Goal: Task Accomplishment & Management: Complete application form

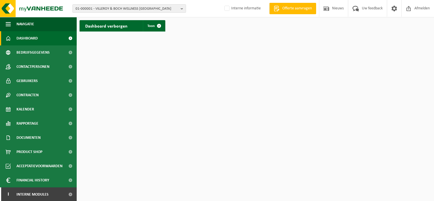
scroll to position [1, 0]
click at [67, 195] on span at bounding box center [70, 194] width 13 height 14
click at [72, 194] on span at bounding box center [70, 194] width 13 height 14
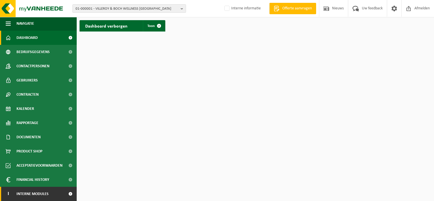
click at [72, 194] on span at bounding box center [70, 194] width 13 height 14
click at [64, 194] on span at bounding box center [70, 194] width 13 height 14
click at [45, 194] on span "Interne modules" at bounding box center [32, 194] width 32 height 14
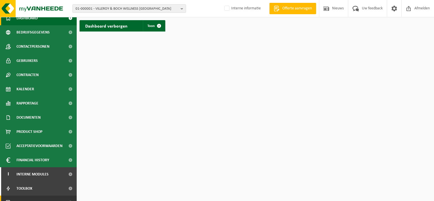
scroll to position [29, 0]
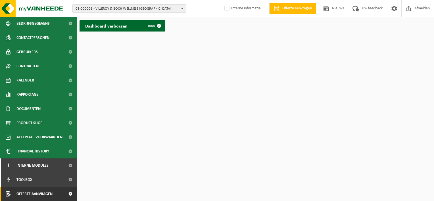
click at [45, 193] on span "Offerte aanvragen" at bounding box center [34, 194] width 36 height 14
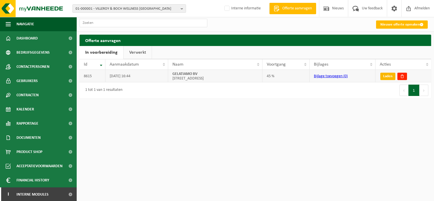
click at [386, 75] on link "Laden" at bounding box center [387, 76] width 15 height 7
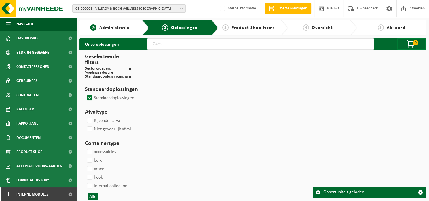
click at [122, 30] on span "Administratie" at bounding box center [114, 28] width 30 height 5
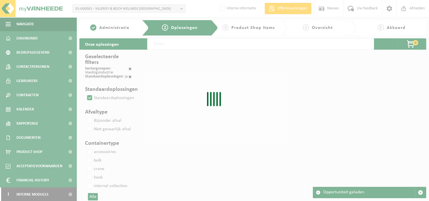
click at [128, 24] on div "Even geduld. Door de grote hoeveelheid gegevens duurt het laden even." at bounding box center [214, 100] width 429 height 201
select select
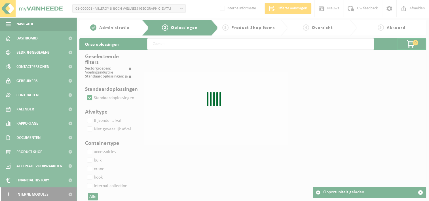
select select
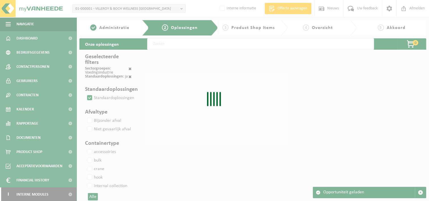
select select
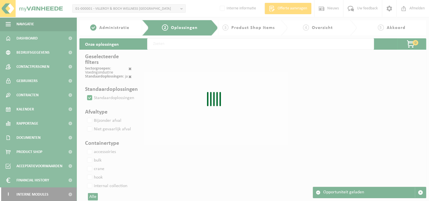
select select
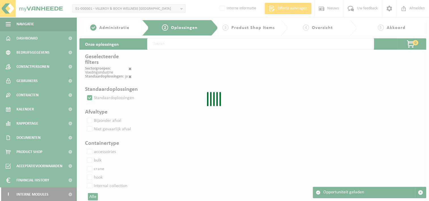
select select
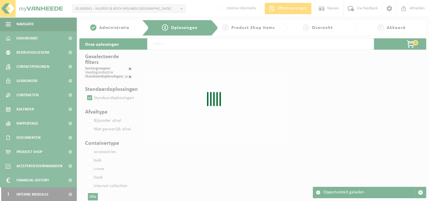
select select
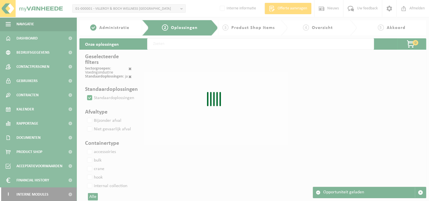
select select
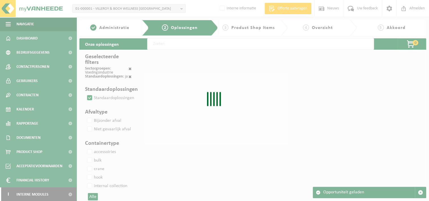
select select
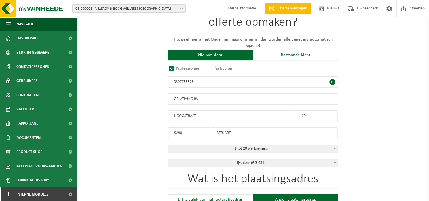
scroll to position [142, 0]
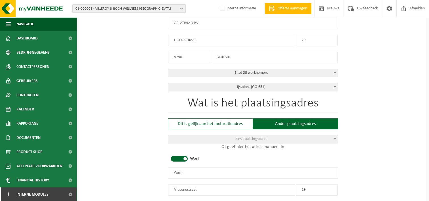
radio input "true"
type input "0807755523"
type input "GELATIAMO BV"
type input "HOOGSTRAAT"
type input "29"
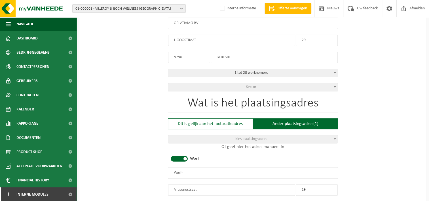
type input "9290"
type input "BERLARE"
select select "D"
select select
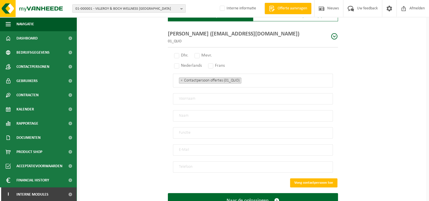
scroll to position [419, 0]
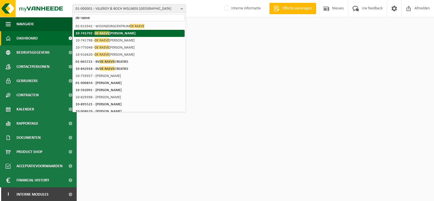
type input "de raeve"
click at [102, 30] on li "10-741792 - [PERSON_NAME]" at bounding box center [129, 33] width 111 height 7
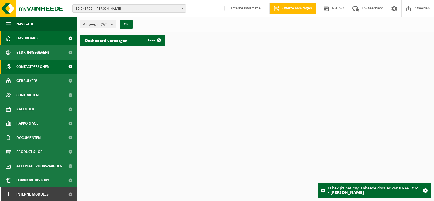
click at [45, 68] on span "Contactpersonen" at bounding box center [32, 67] width 33 height 14
click at [91, 11] on span "10-741792 - DE [PERSON_NAME]" at bounding box center [126, 9] width 103 height 9
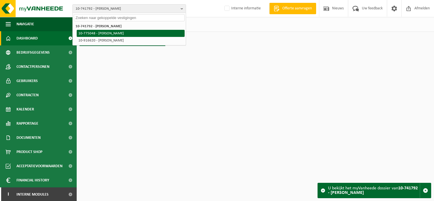
click at [89, 35] on li "10-775048 - DE [PERSON_NAME]" at bounding box center [131, 33] width 108 height 7
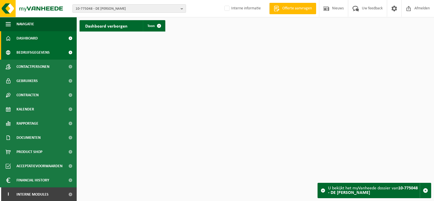
click at [37, 54] on span "Bedrijfsgegevens" at bounding box center [32, 52] width 33 height 14
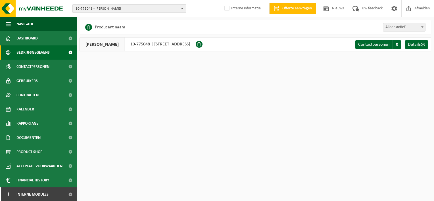
click at [102, 9] on span "10-775048 - DE [PERSON_NAME]" at bounding box center [126, 9] width 103 height 9
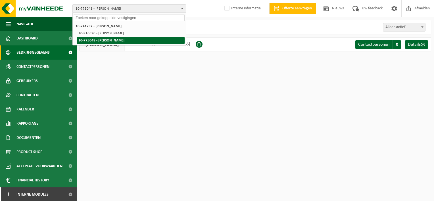
click at [98, 37] on li "10-775048 - DE [PERSON_NAME]" at bounding box center [131, 40] width 108 height 7
click at [97, 39] on li "10-775048 - DE [PERSON_NAME]" at bounding box center [131, 40] width 108 height 7
click at [140, 43] on li "10-775048 - DE [PERSON_NAME]" at bounding box center [131, 40] width 108 height 7
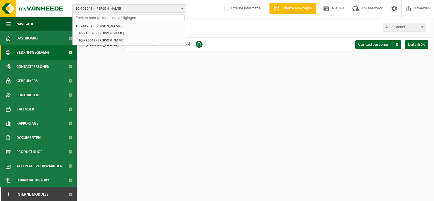
click at [129, 52] on div "Even geduld. Door de grote hoeveelheid gegevens duurt het laden even. Business …" at bounding box center [255, 38] width 357 height 37
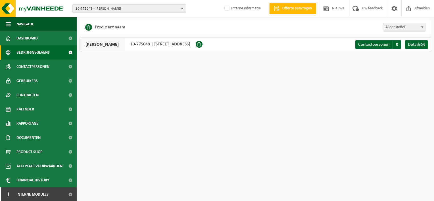
click at [115, 9] on span "10-775048 - DE [PERSON_NAME]" at bounding box center [126, 9] width 103 height 9
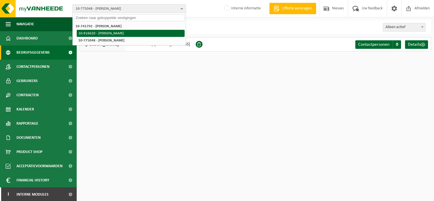
click at [106, 33] on li "10-916620 - DE [PERSON_NAME]" at bounding box center [131, 33] width 108 height 7
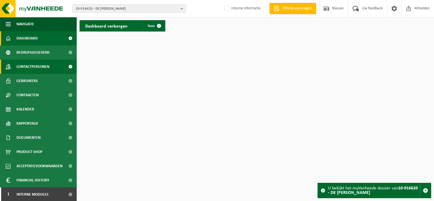
click at [64, 65] on span at bounding box center [70, 67] width 13 height 14
